Goal: Transaction & Acquisition: Purchase product/service

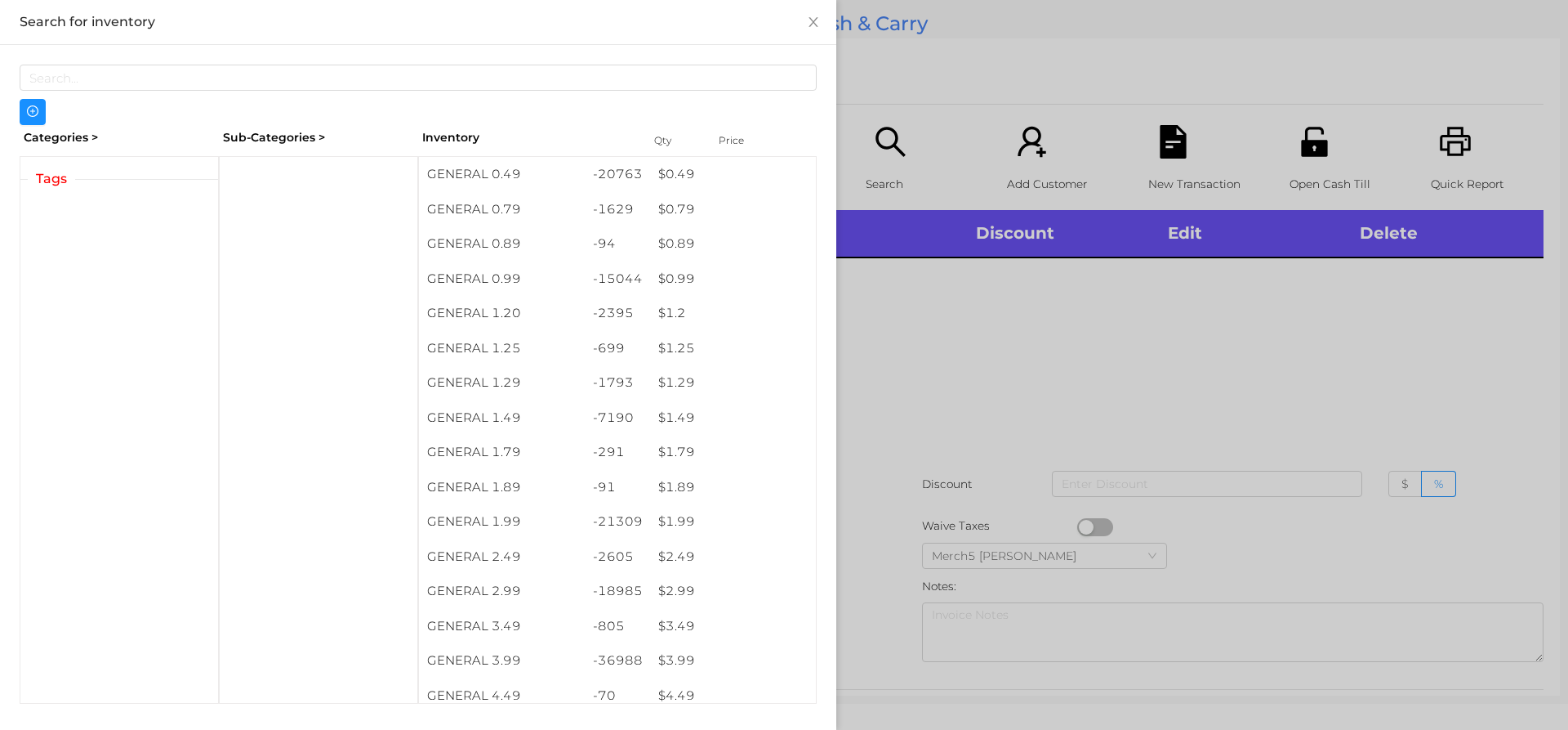
scroll to position [30, 0]
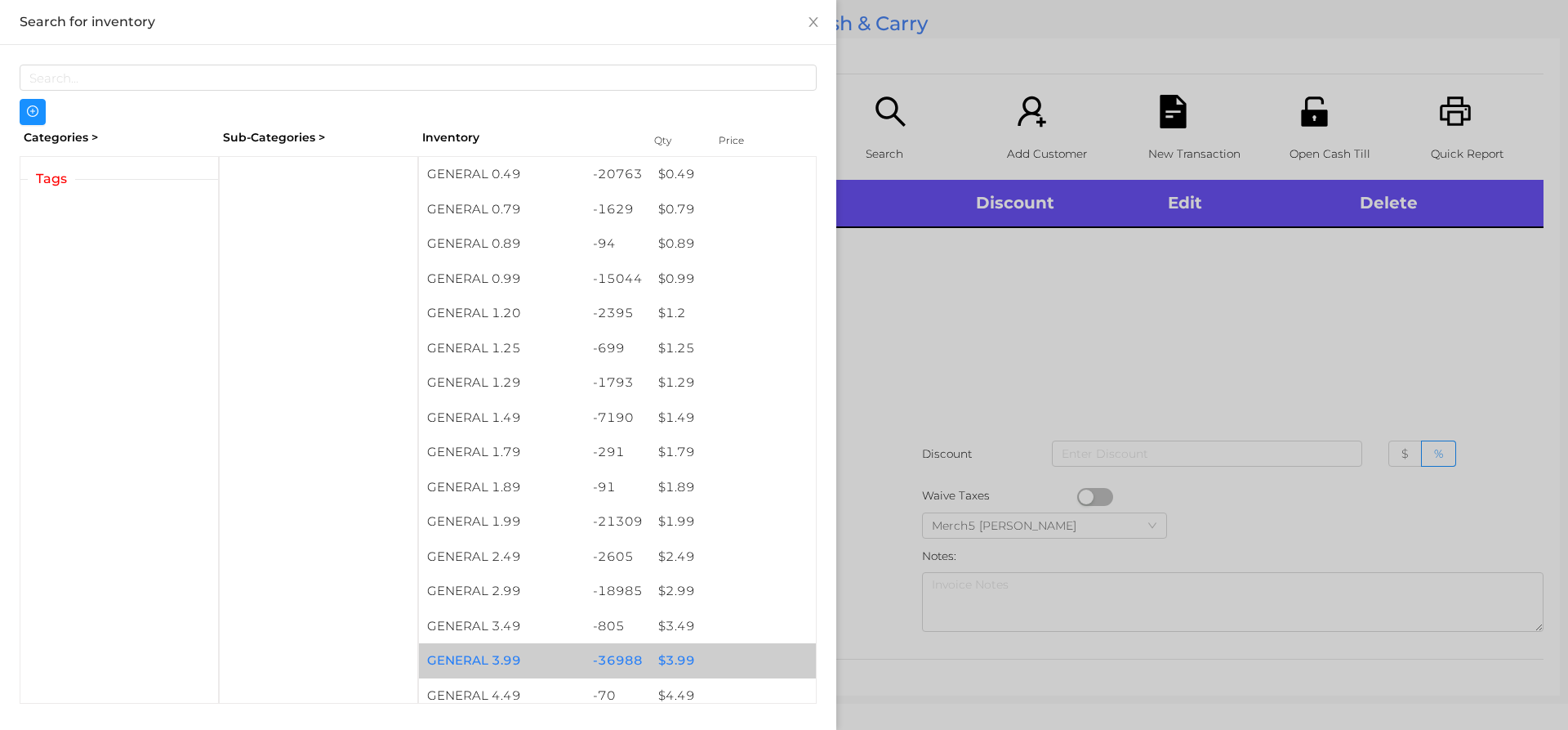
click at [669, 661] on div "$ 3.99" at bounding box center [733, 661] width 166 height 35
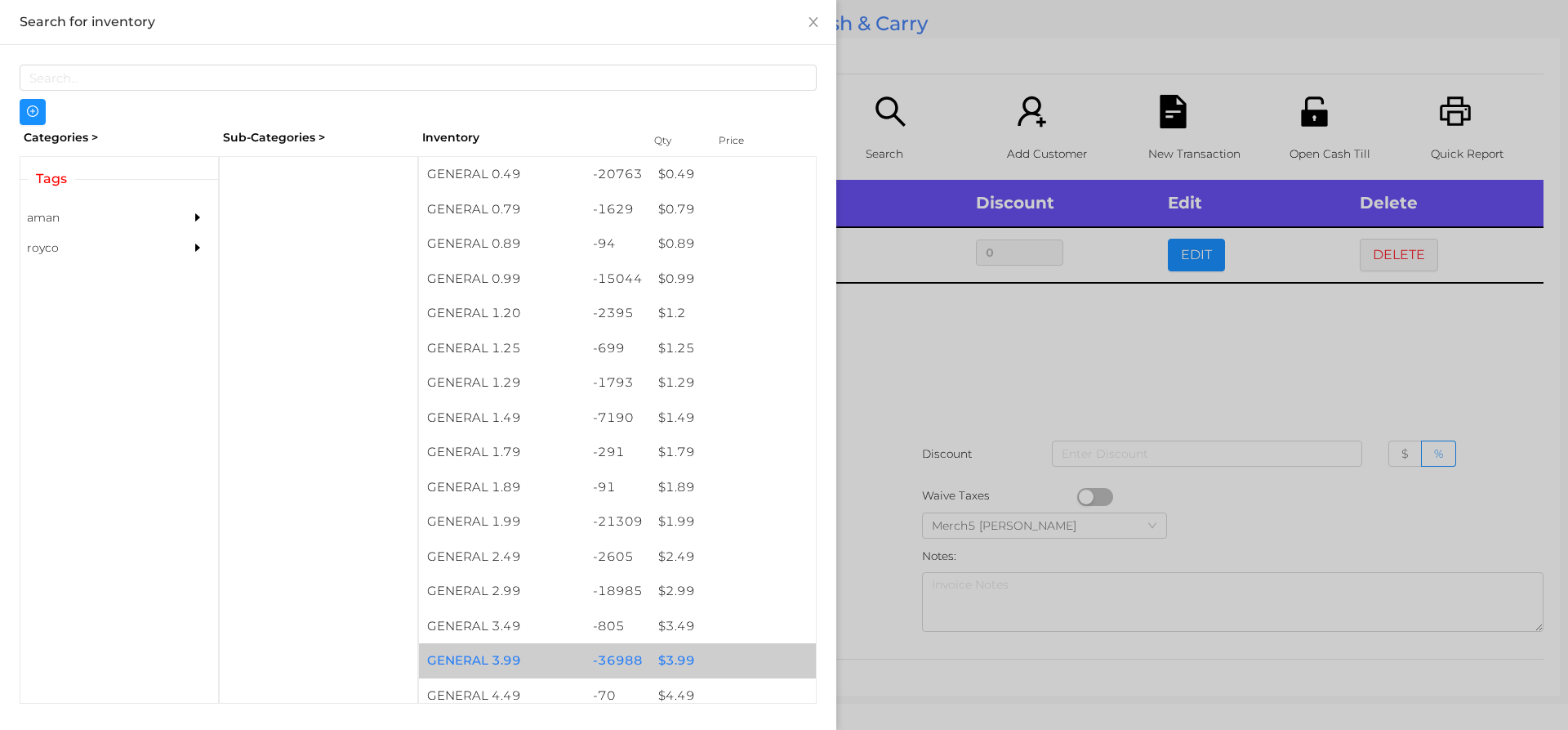
click at [668, 661] on div "$ 3.99" at bounding box center [733, 661] width 166 height 35
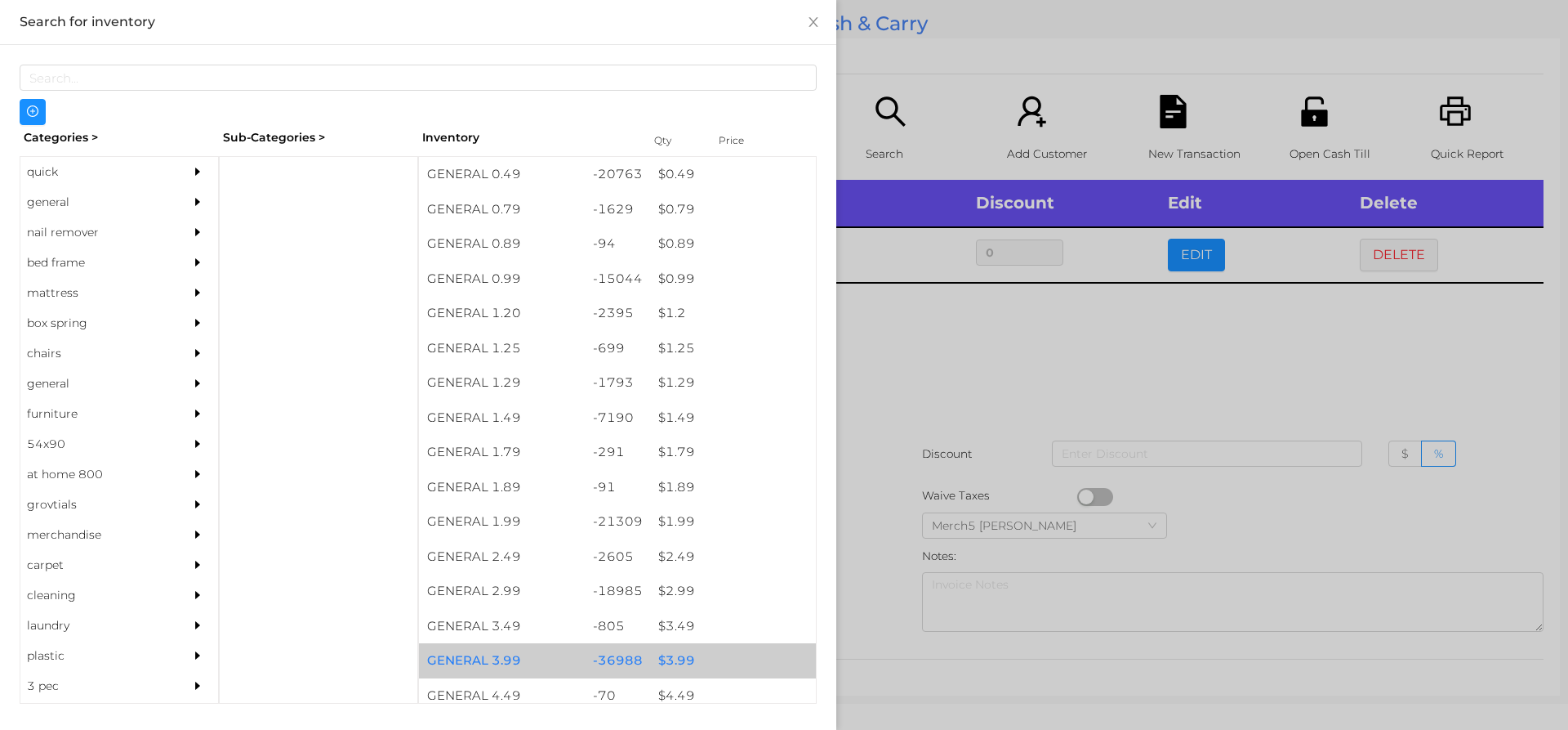
click at [676, 661] on div "$ 3.99" at bounding box center [733, 661] width 166 height 35
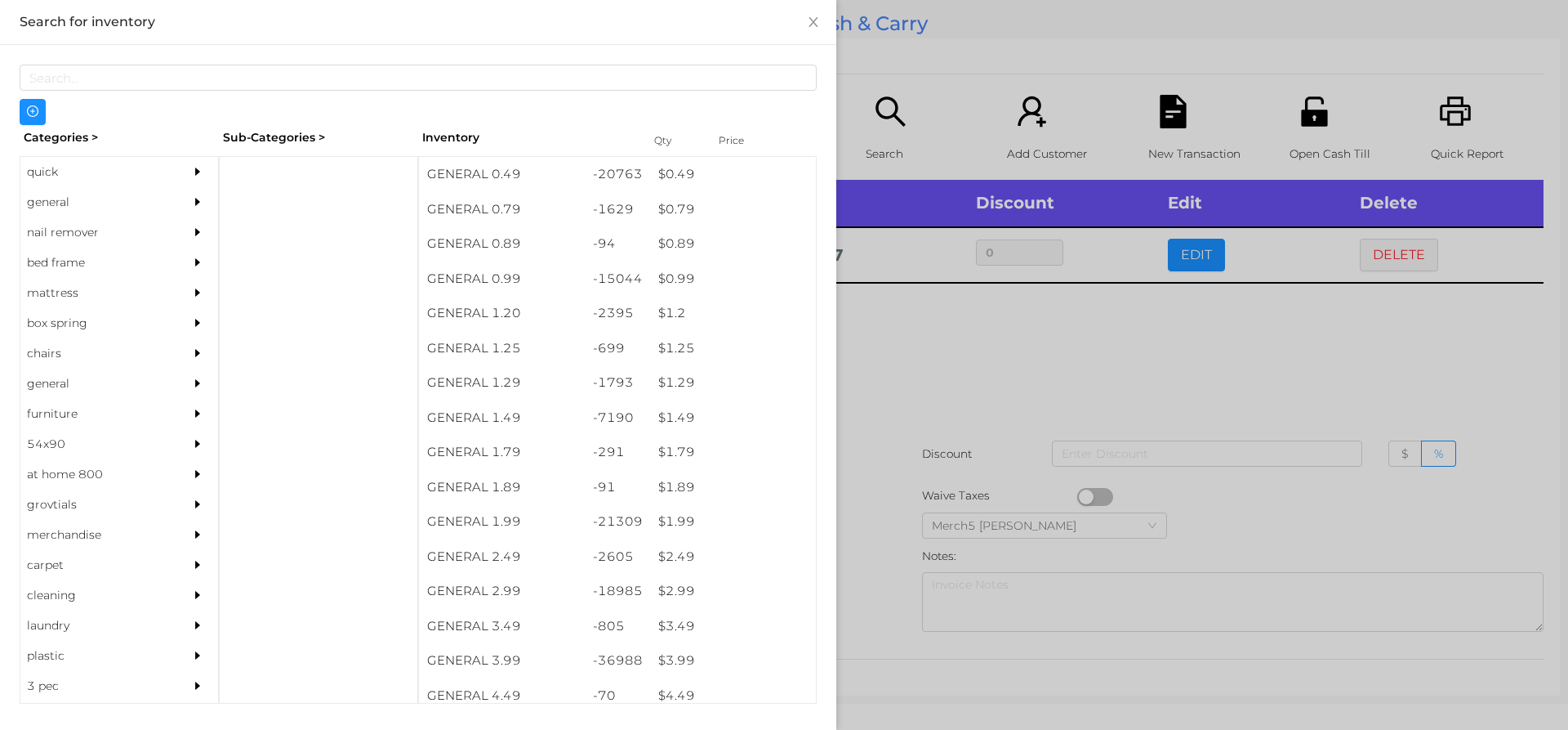
click at [897, 340] on div at bounding box center [784, 365] width 1568 height 730
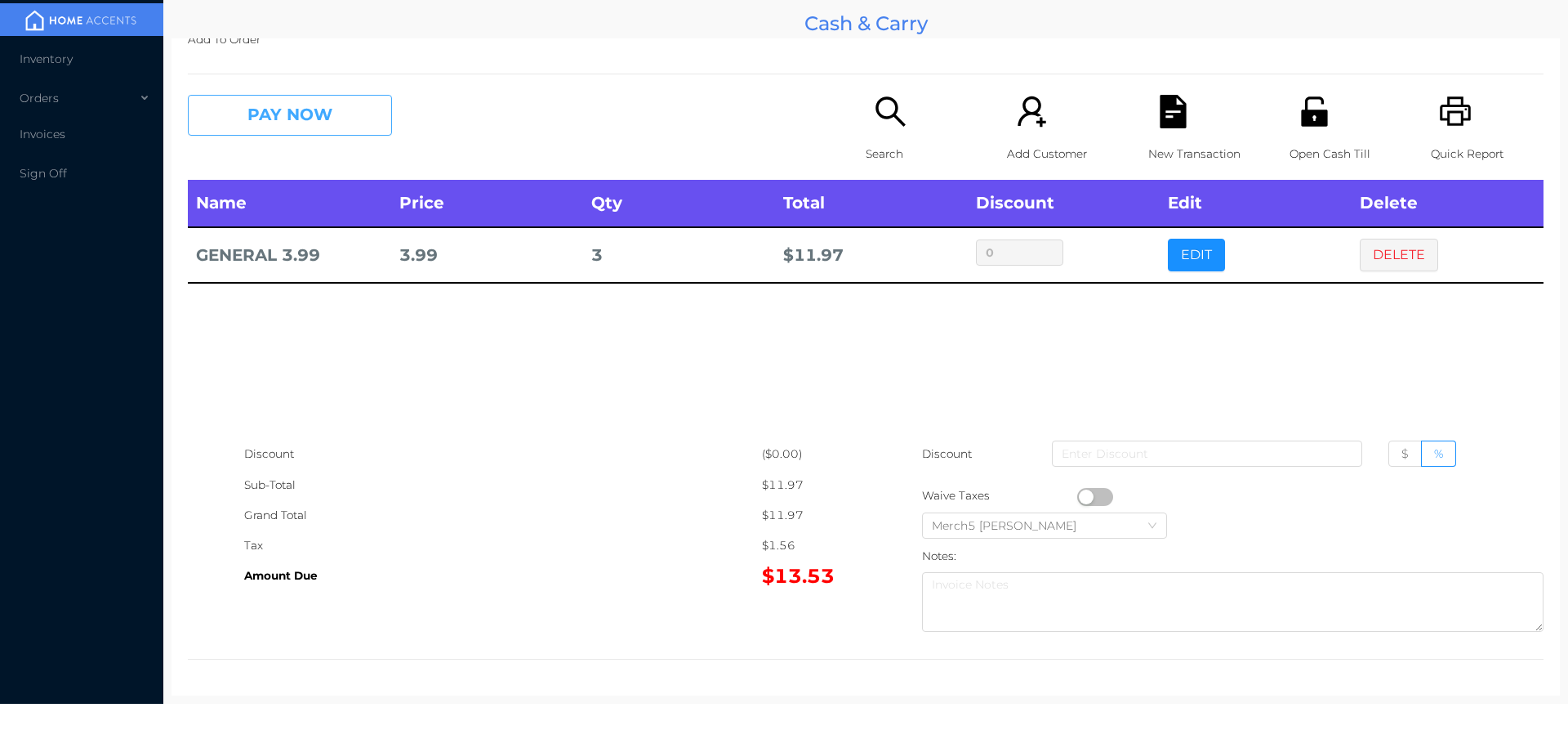
click at [333, 114] on button "PAY NOW" at bounding box center [290, 115] width 204 height 41
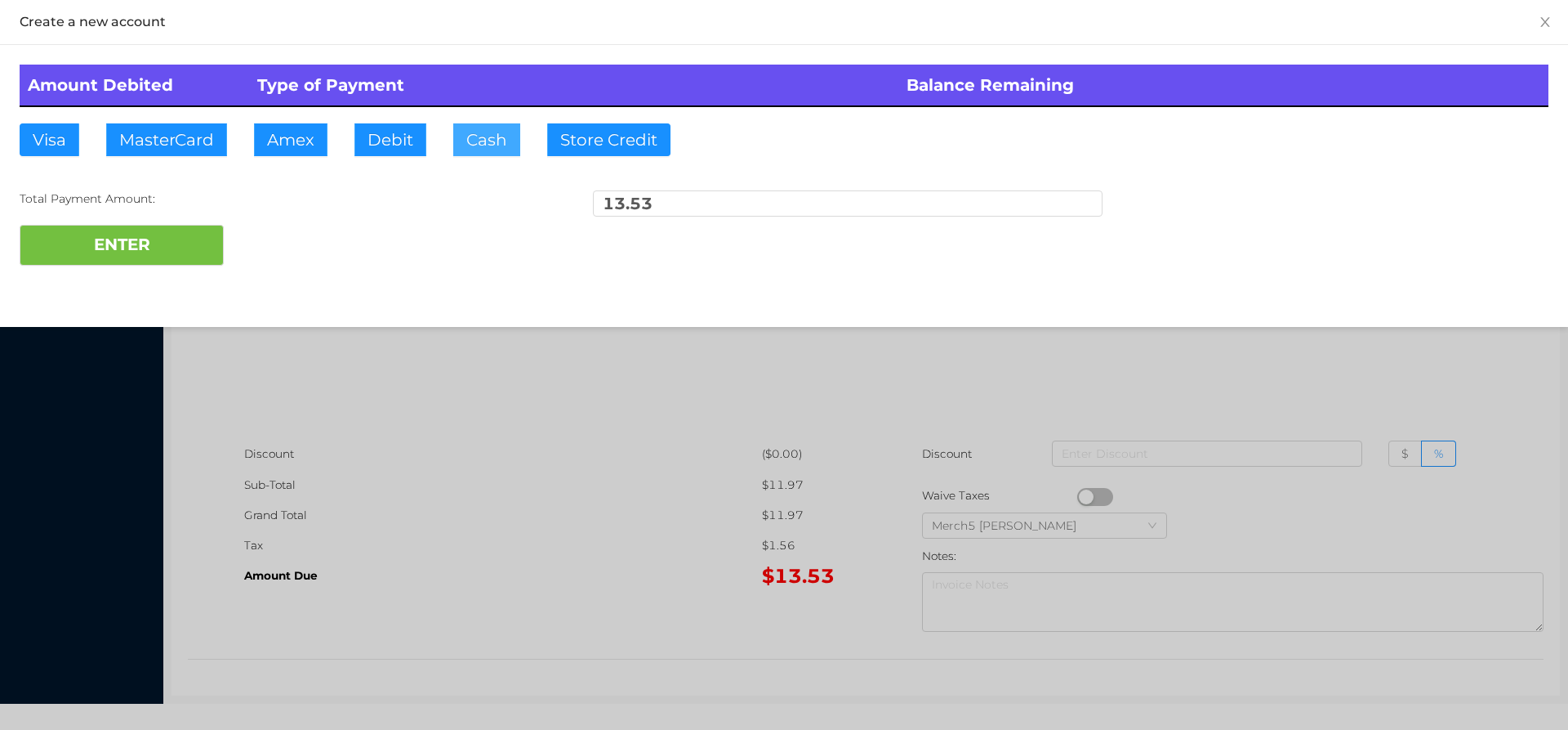
click at [479, 138] on button "Cash" at bounding box center [487, 139] width 67 height 32
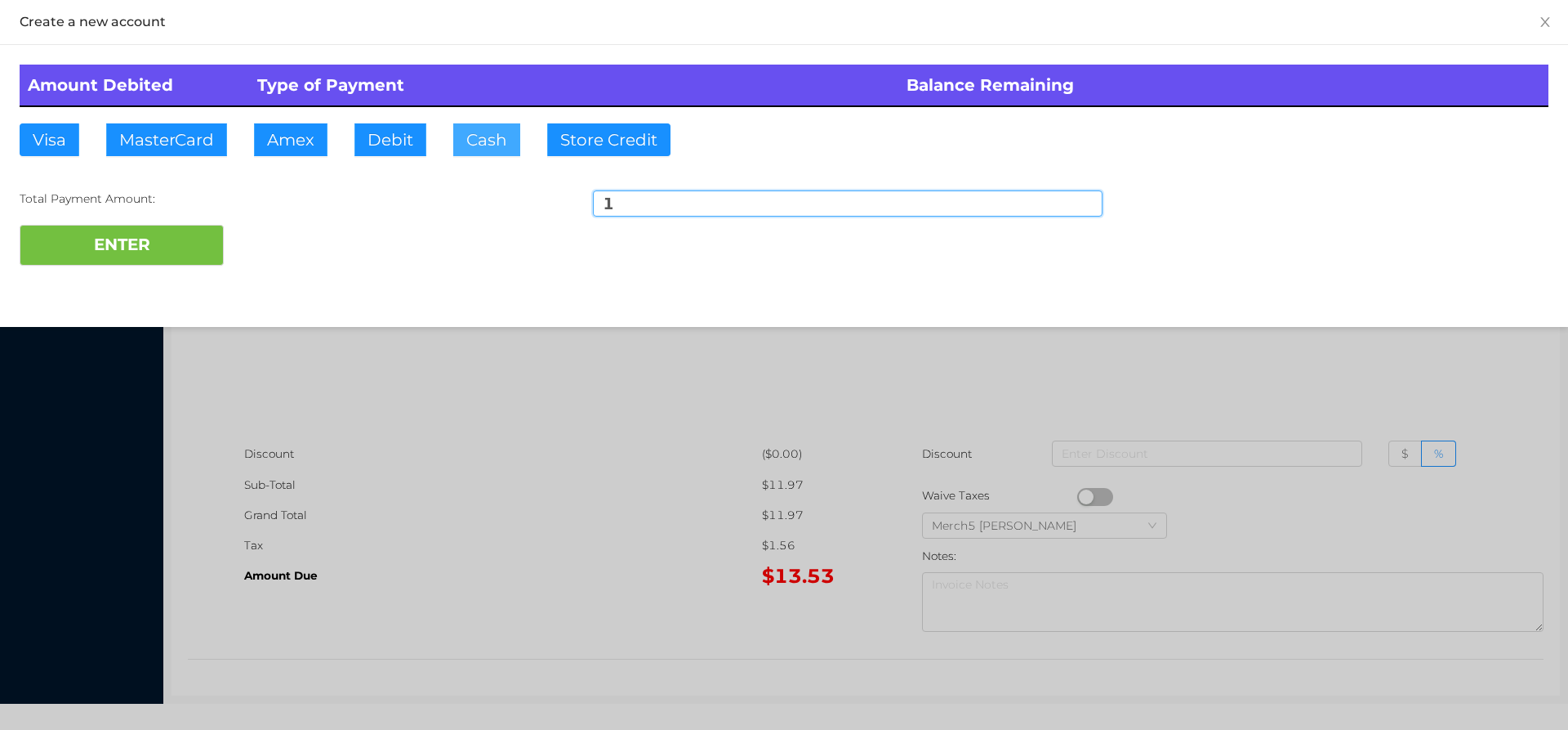
type input "15"
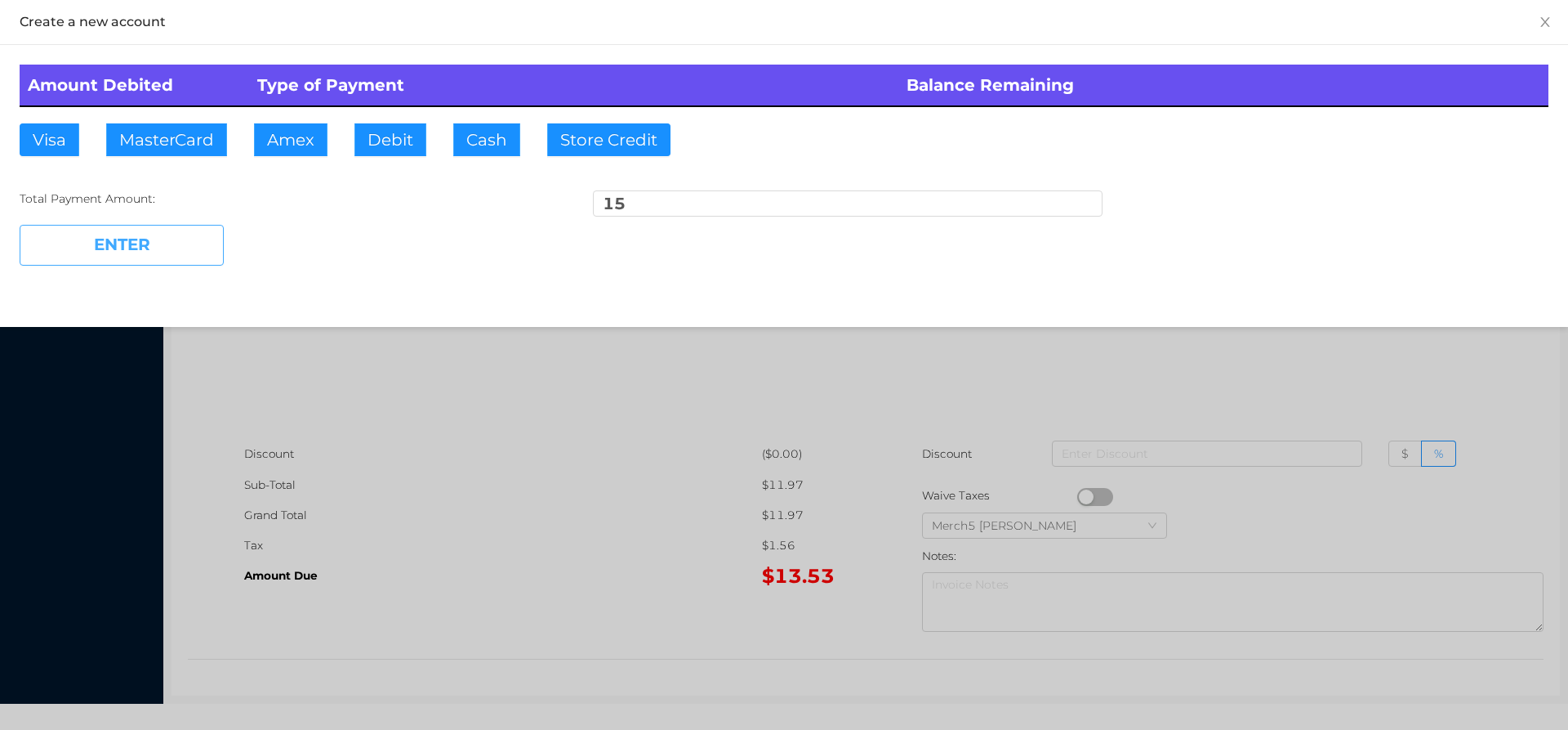
click at [155, 240] on button "ENTER" at bounding box center [121, 245] width 204 height 41
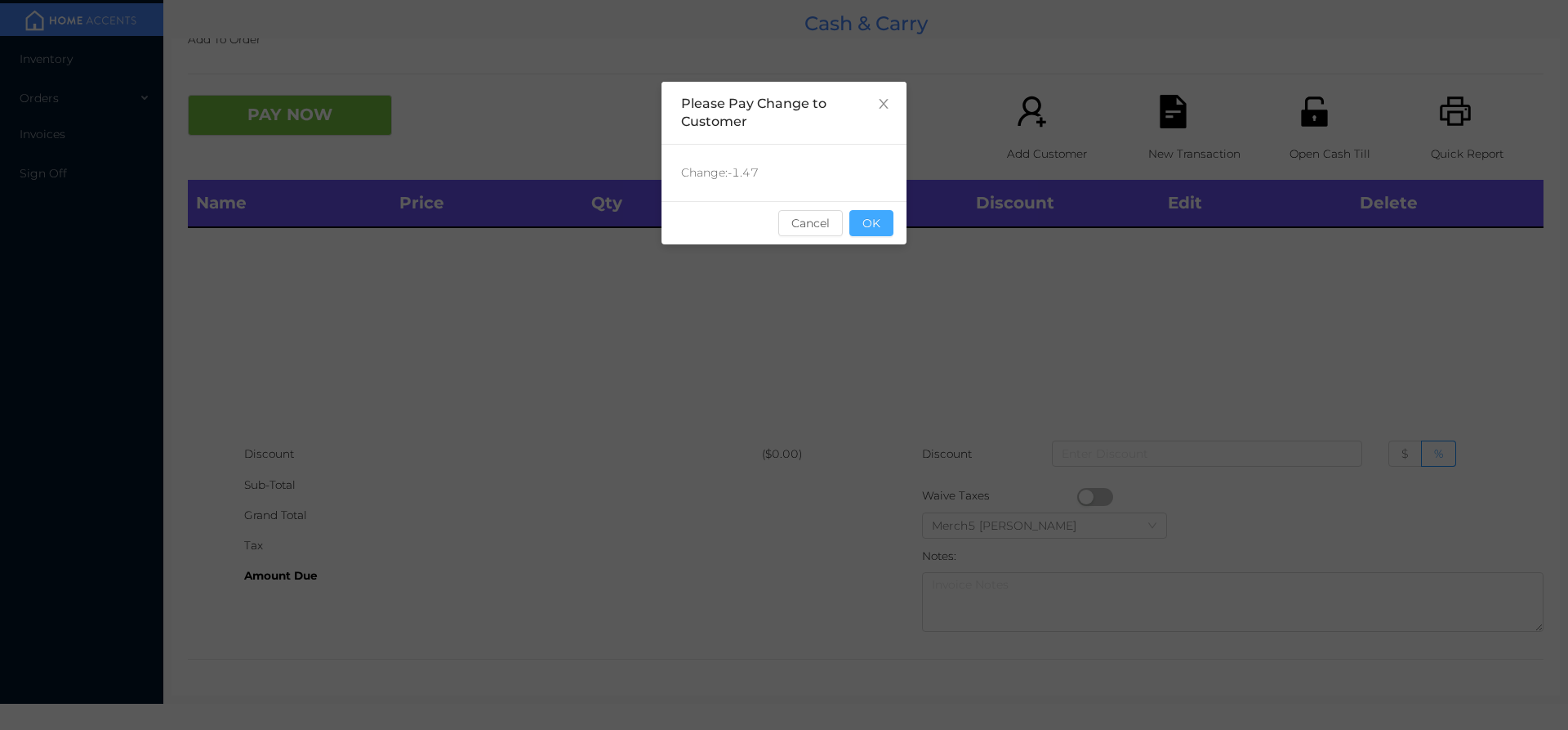
click at [868, 215] on button "OK" at bounding box center [872, 223] width 44 height 26
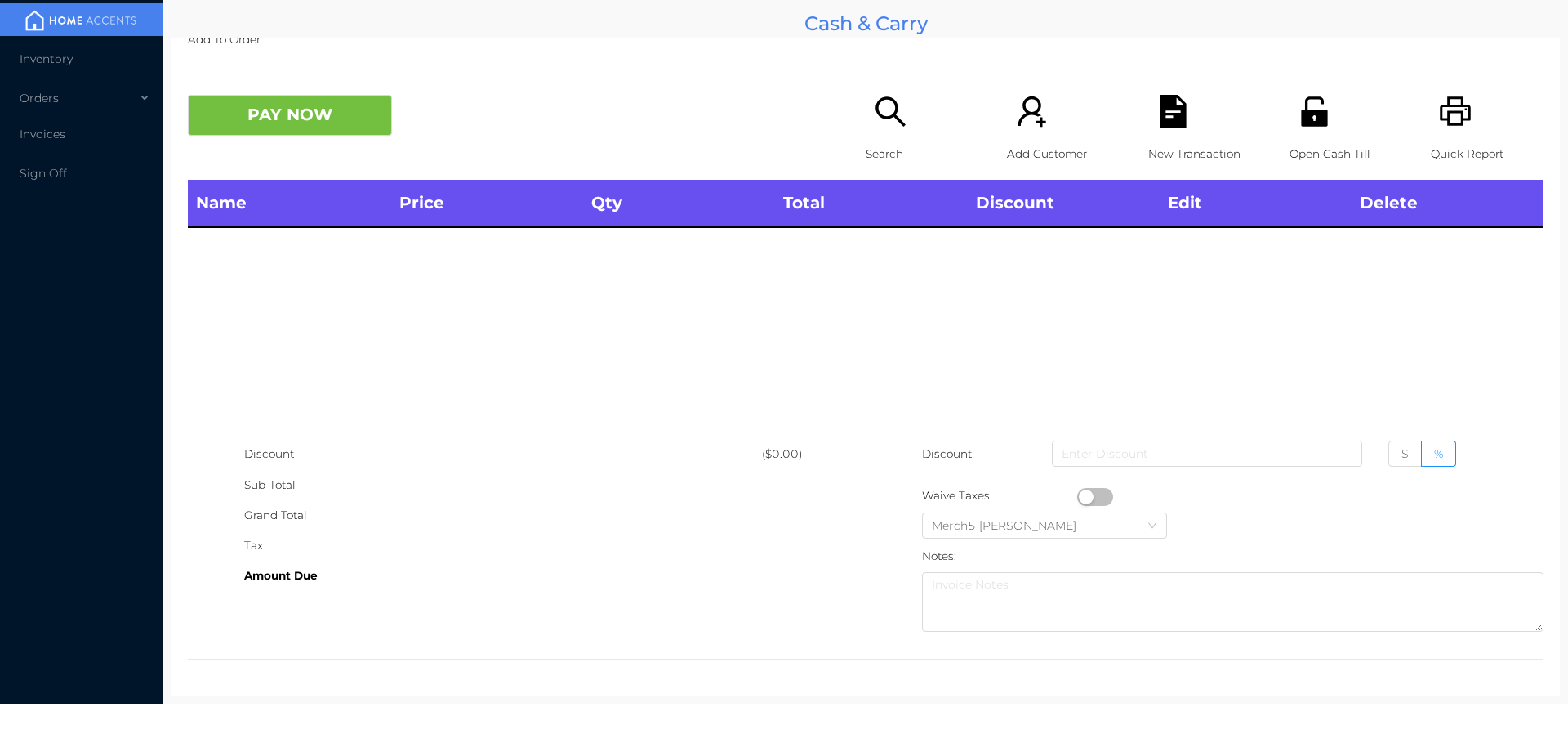
click at [1301, 122] on icon "icon: unlock" at bounding box center [1314, 112] width 26 height 30
click at [1443, 117] on icon "icon: printer" at bounding box center [1455, 112] width 33 height 33
click at [874, 101] on icon "icon: search" at bounding box center [891, 112] width 33 height 33
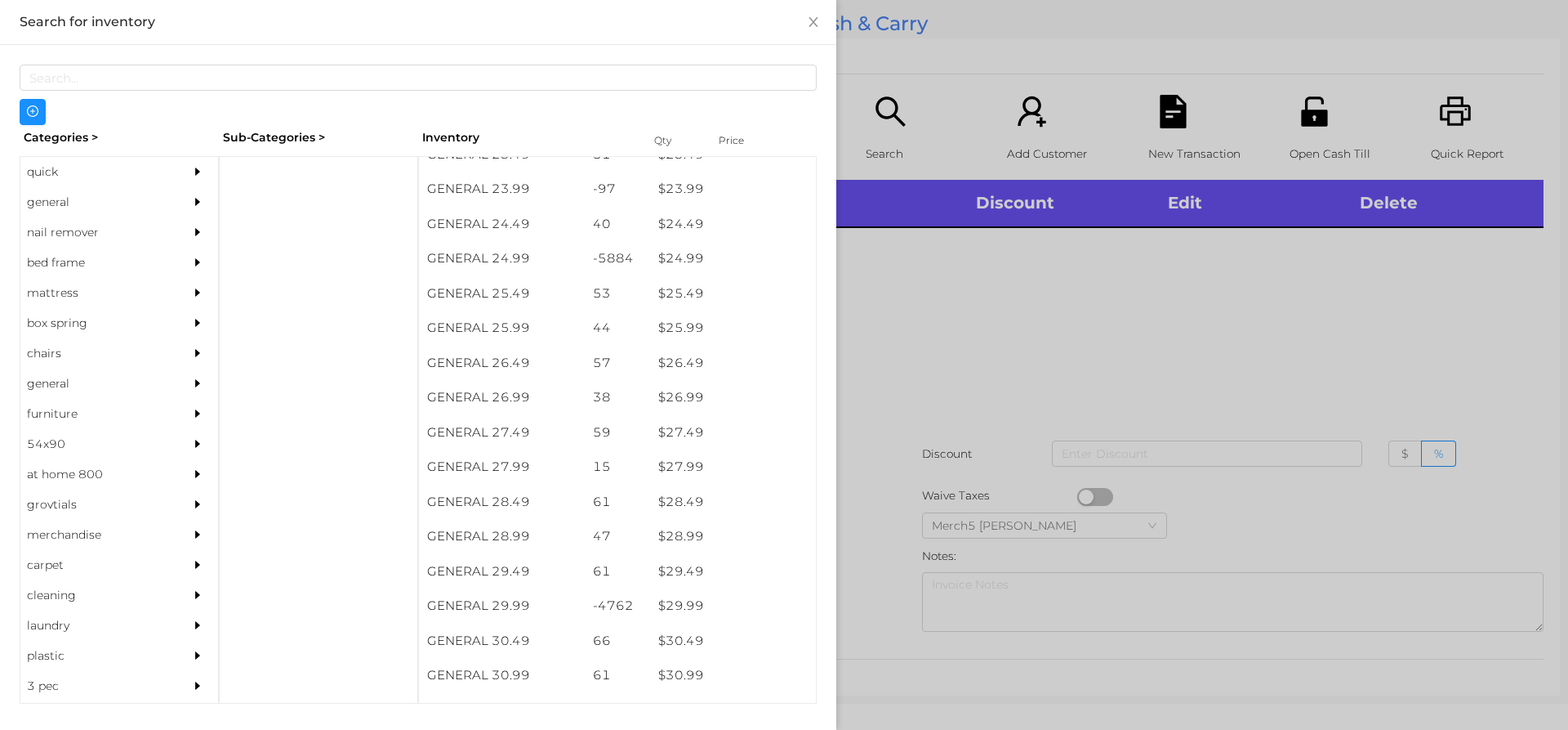
scroll to position [2025, 0]
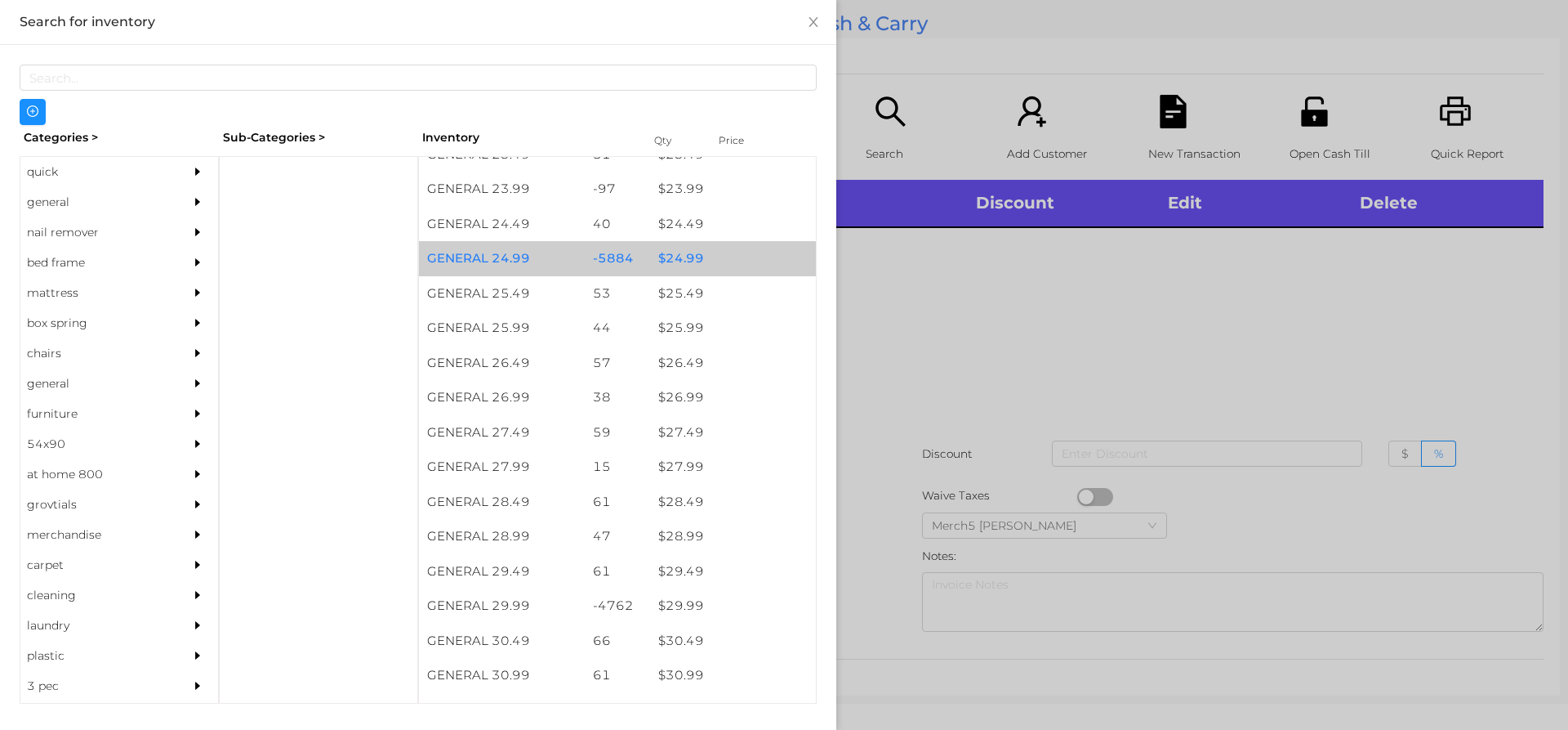
click at [683, 267] on div "$ 24.99" at bounding box center [733, 258] width 166 height 35
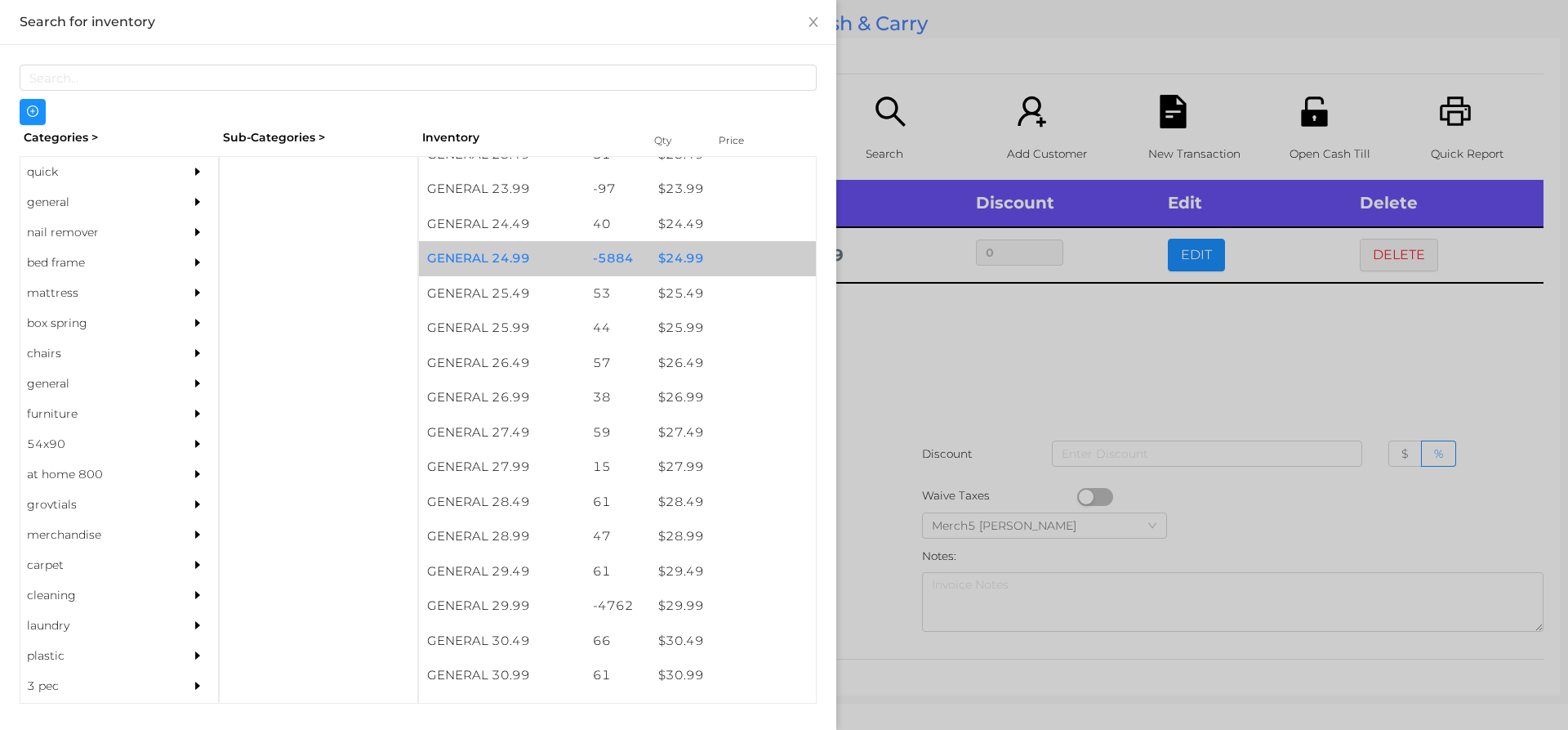
click at [688, 265] on div "$ 24.99" at bounding box center [733, 258] width 166 height 35
click at [685, 261] on div "$ 24.99" at bounding box center [733, 258] width 166 height 35
click at [852, 327] on div at bounding box center [784, 365] width 1568 height 730
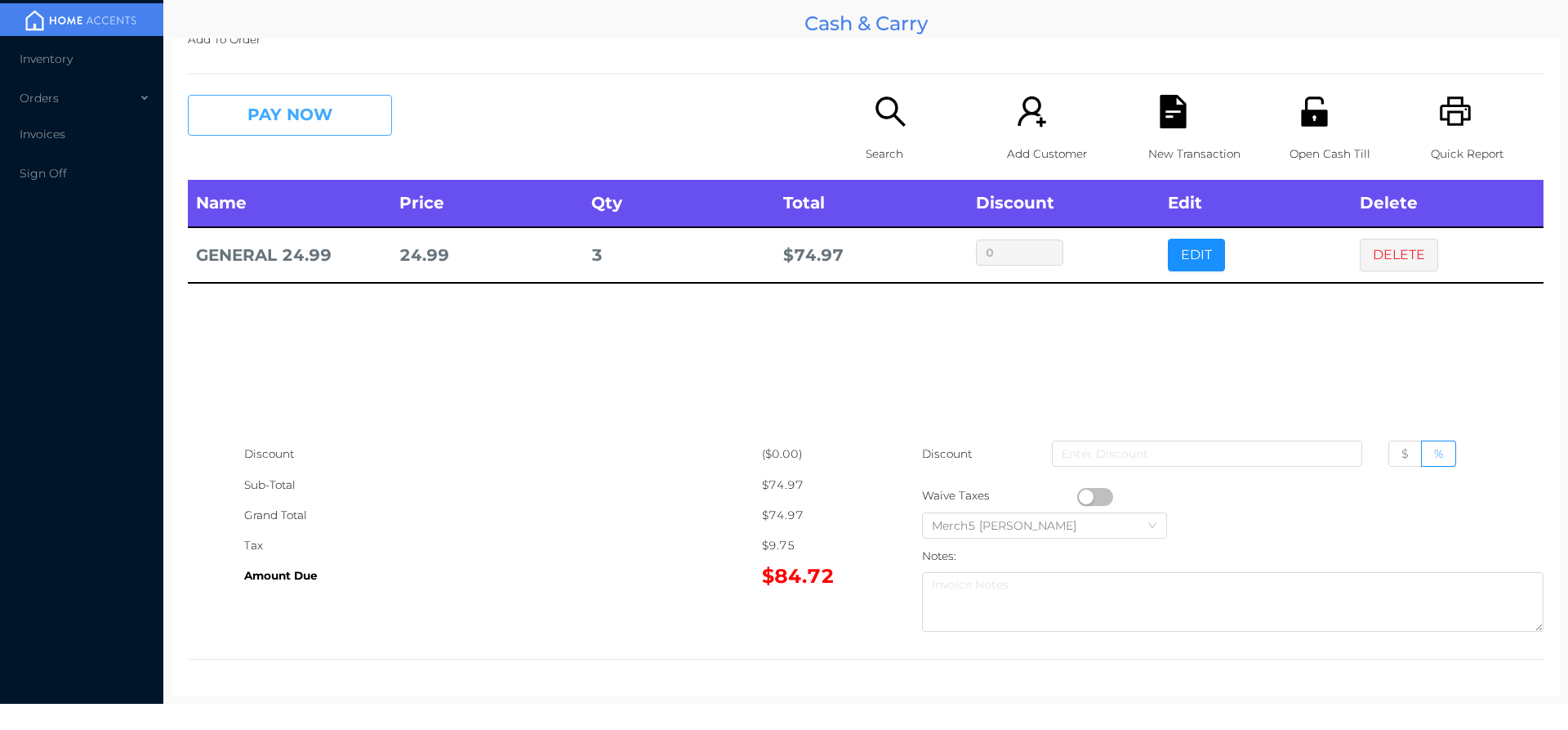
click at [357, 107] on button "PAY NOW" at bounding box center [290, 115] width 204 height 41
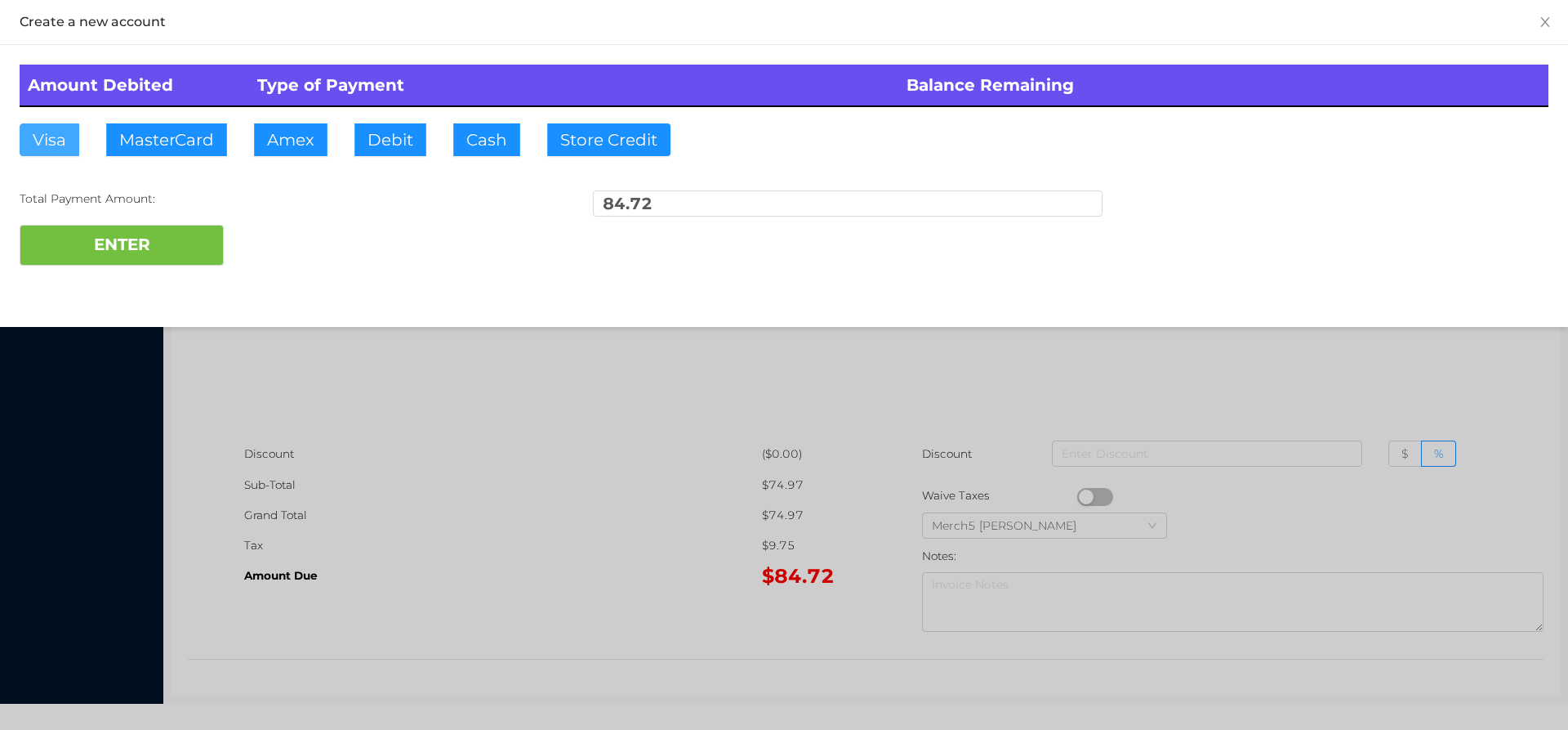
click at [47, 140] on button "Visa" at bounding box center [49, 139] width 60 height 32
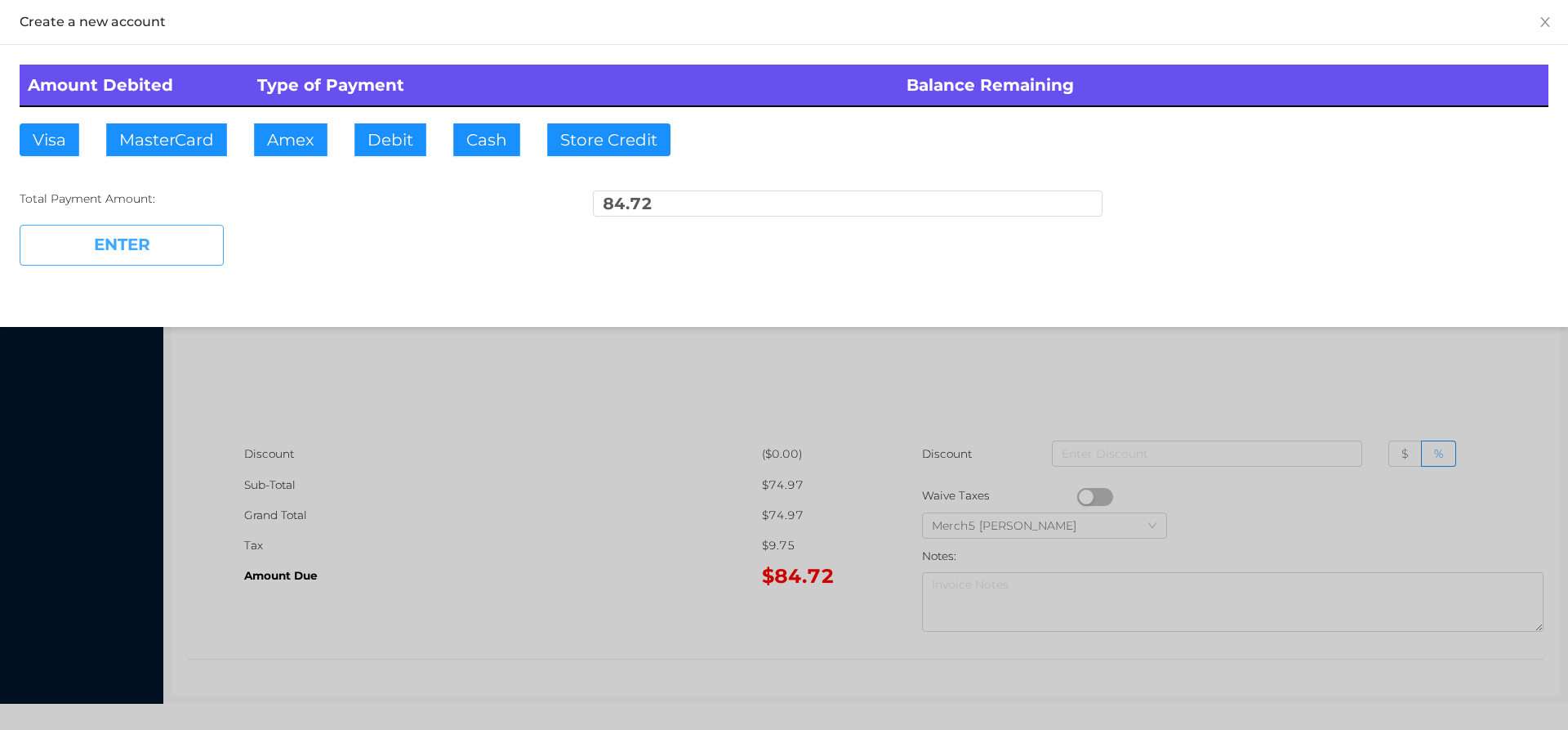
click at [98, 243] on button "ENTER" at bounding box center [121, 245] width 204 height 41
